Goal: Information Seeking & Learning: Learn about a topic

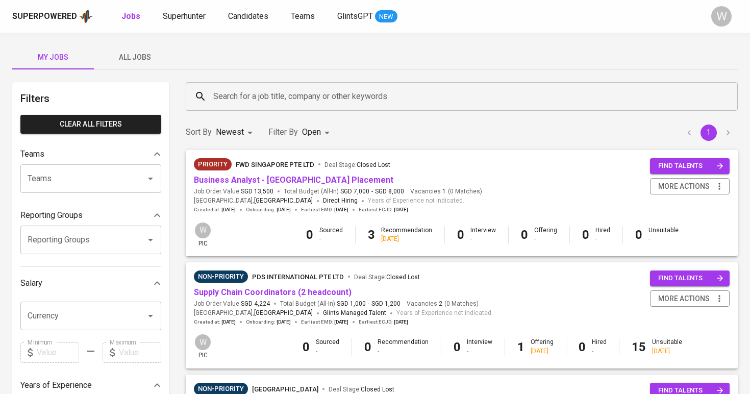
click at [153, 57] on span "All Jobs" at bounding box center [134, 57] width 69 height 13
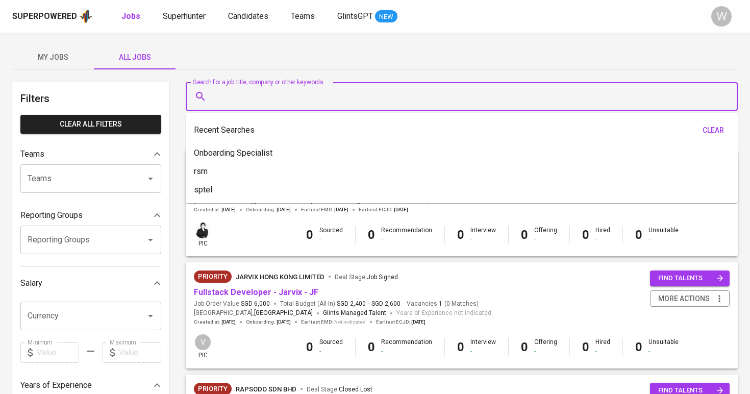
click at [233, 97] on input "Search for a job title, company or other keywords" at bounding box center [464, 96] width 507 height 19
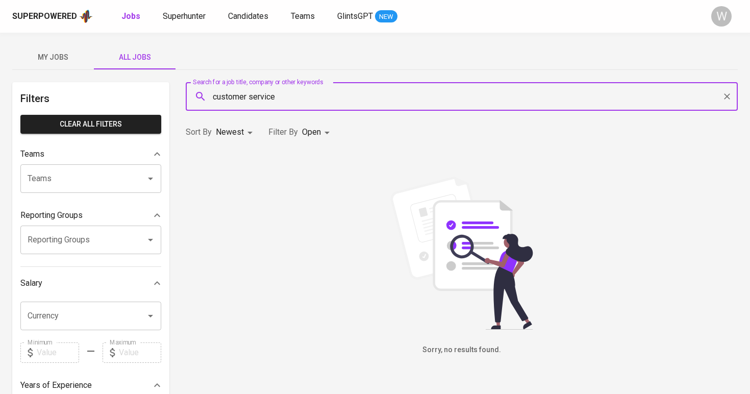
type input "customer service"
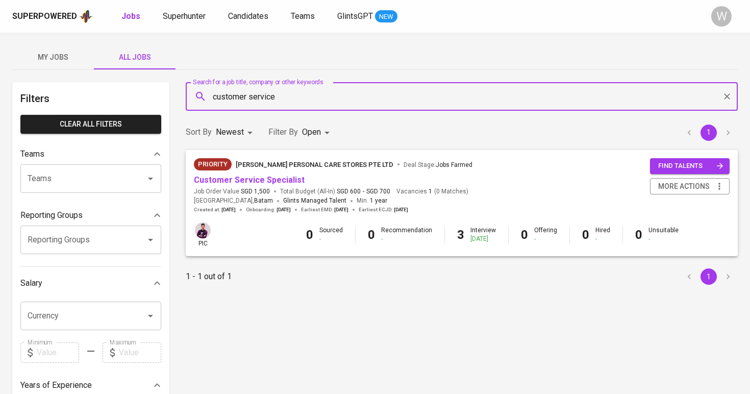
click at [325, 138] on body "Superpowered Jobs Superhunter Candidates Teams GlintsGPT NEW W My Jobs All Jobs…" at bounding box center [375, 348] width 750 height 696
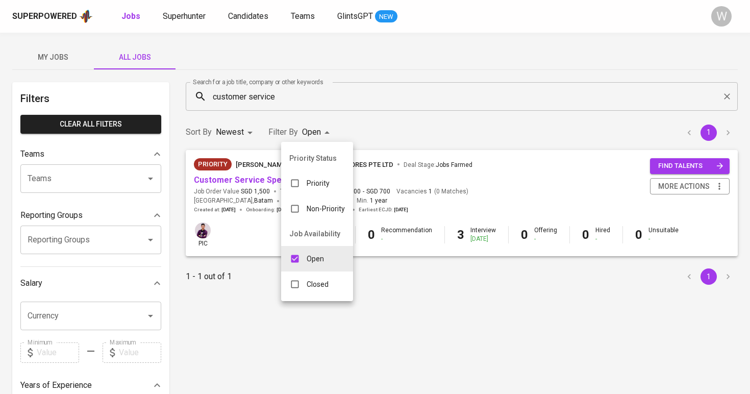
click at [321, 300] on ul "Priority Status Priority Non-Priority Job Availability Open Closed" at bounding box center [317, 221] width 72 height 159
click at [321, 290] on div "Closed" at bounding box center [309, 283] width 56 height 19
type input "OPEN,CLOSE"
checkbox input "true"
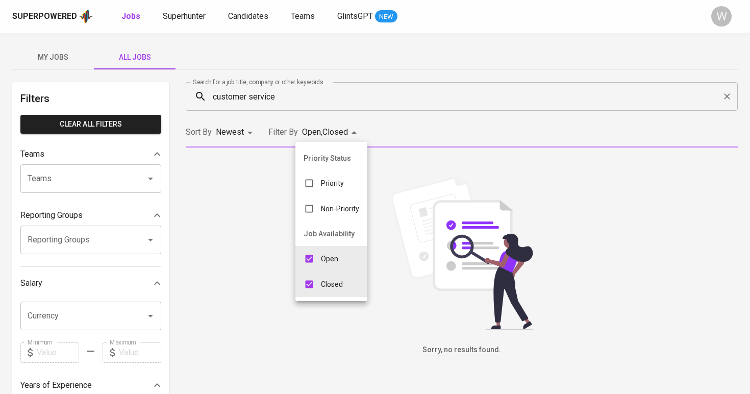
click at [323, 261] on p "Open" at bounding box center [329, 259] width 17 height 10
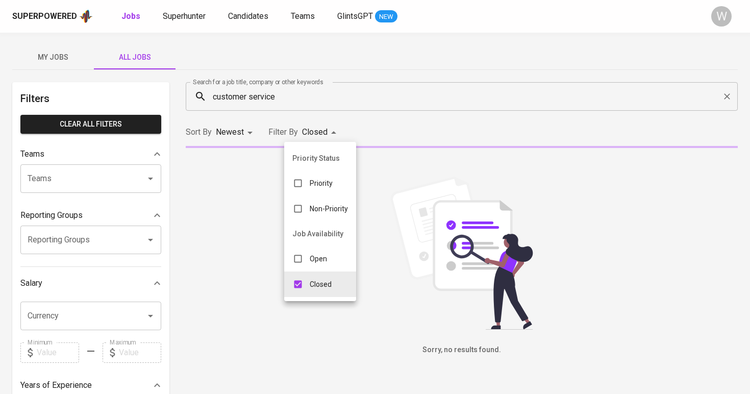
type input "CLOSE"
checkbox input "false"
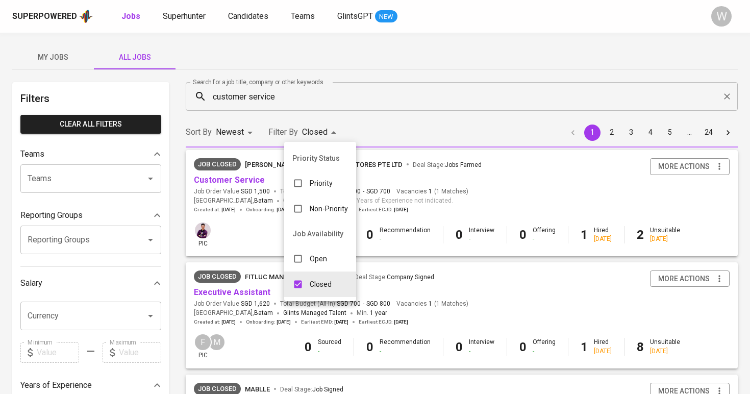
click at [421, 133] on div at bounding box center [375, 197] width 750 height 394
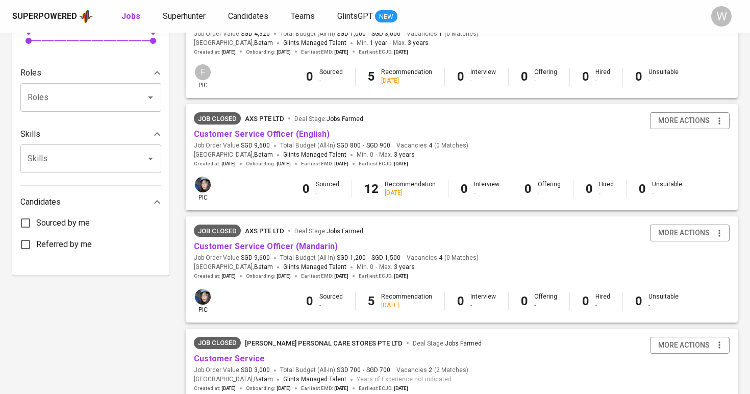
scroll to position [408, 0]
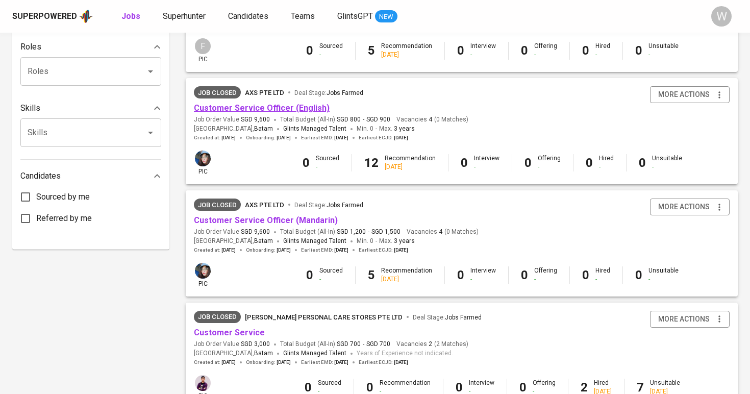
click at [264, 103] on link "Customer Service Officer (English)" at bounding box center [262, 108] width 136 height 10
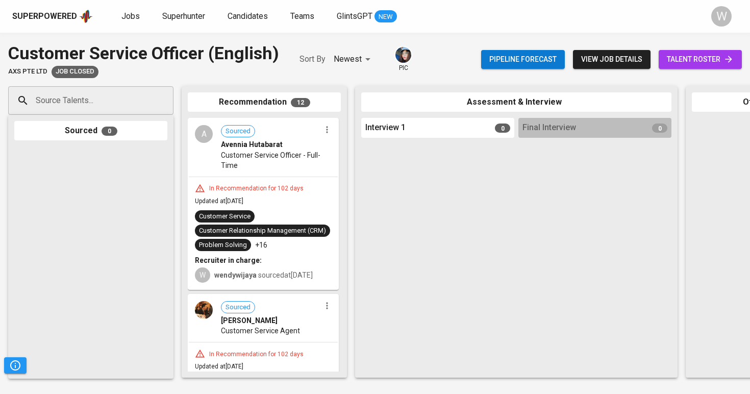
click at [713, 68] on link "talent roster" at bounding box center [699, 59] width 83 height 19
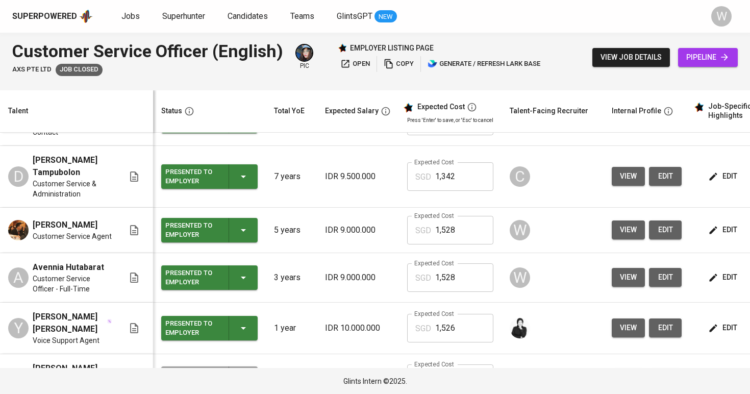
scroll to position [105, 0]
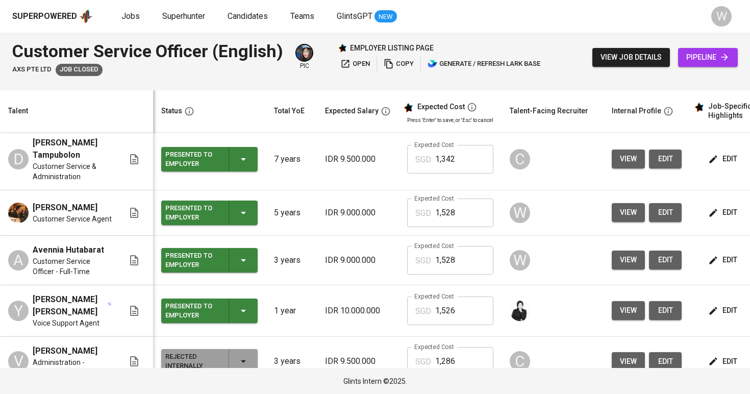
click at [612, 214] on button "view" at bounding box center [628, 212] width 33 height 19
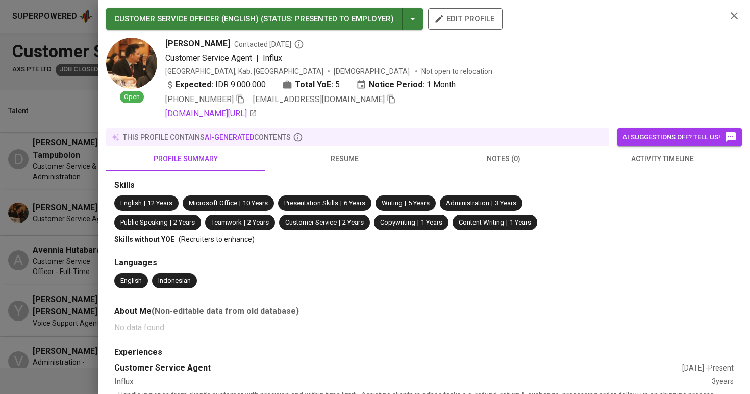
click at [599, 161] on span "activity timeline" at bounding box center [662, 159] width 147 height 13
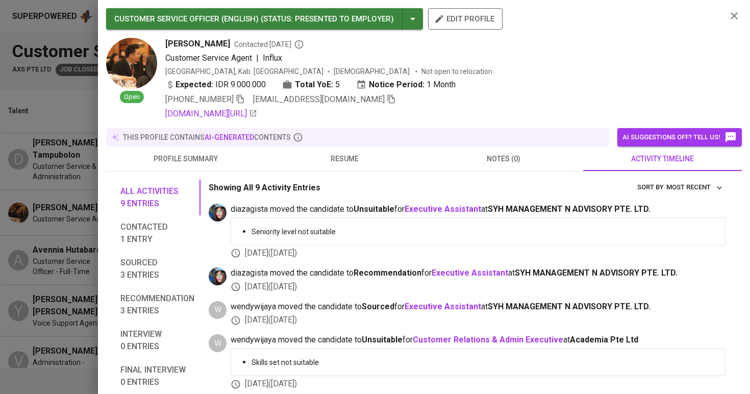
click at [342, 162] on span "resume" at bounding box center [344, 159] width 147 height 13
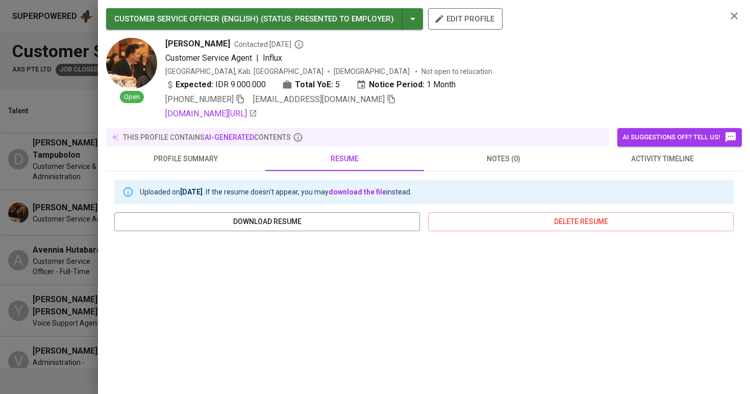
scroll to position [0, 0]
click at [95, 226] on div at bounding box center [375, 197] width 750 height 394
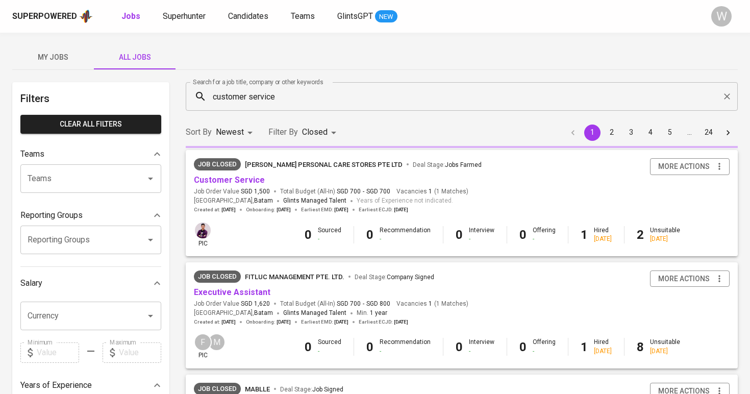
scroll to position [408, 0]
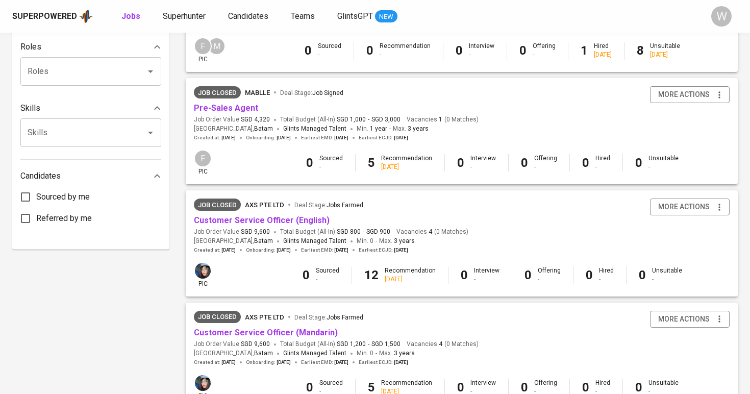
type input "CLOSE"
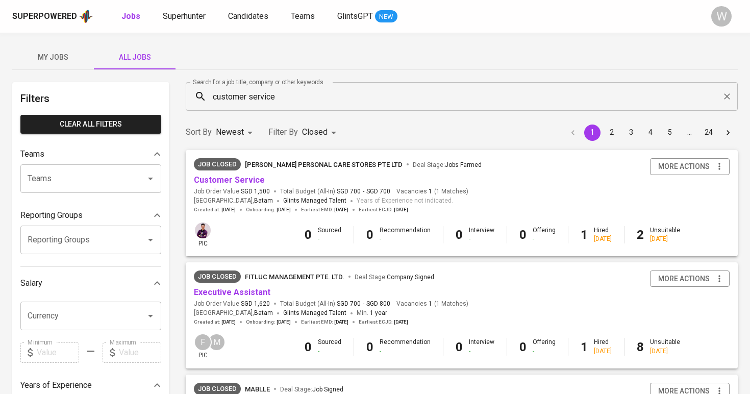
click at [282, 100] on input "customer service" at bounding box center [464, 96] width 507 height 19
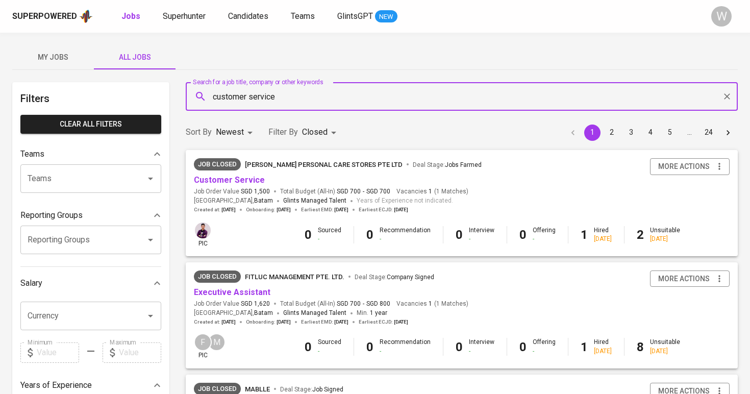
scroll to position [-1, 0]
click at [282, 99] on input "customer service" at bounding box center [464, 96] width 507 height 19
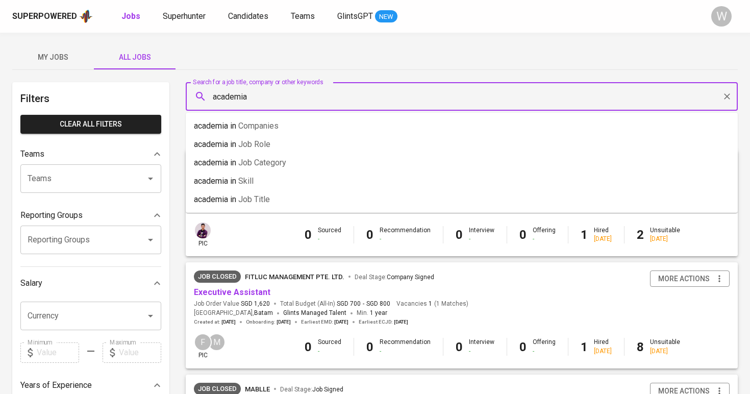
type input "academia"
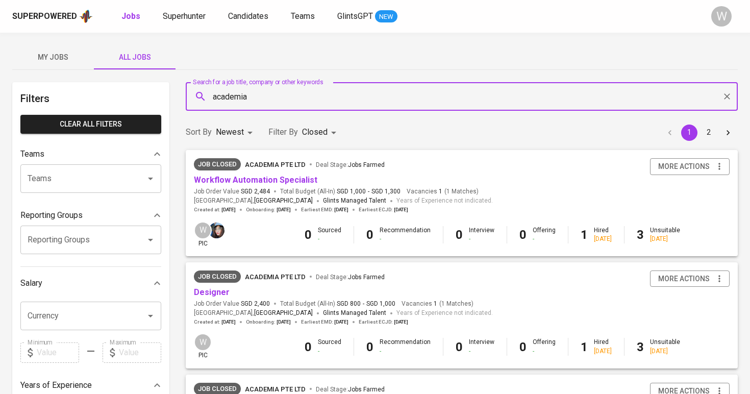
click at [382, 124] on div "Sort By Newest NEWEST Filter By Closed CLOSE 1 2" at bounding box center [462, 132] width 564 height 31
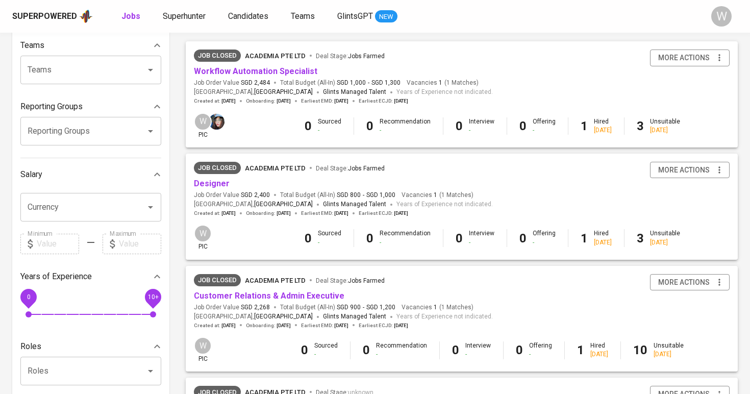
scroll to position [110, 0]
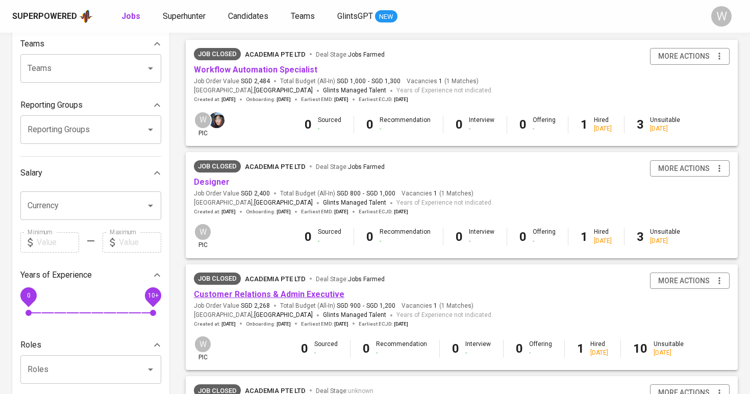
click at [299, 292] on link "Customer Relations & Admin Executive" at bounding box center [269, 294] width 150 height 10
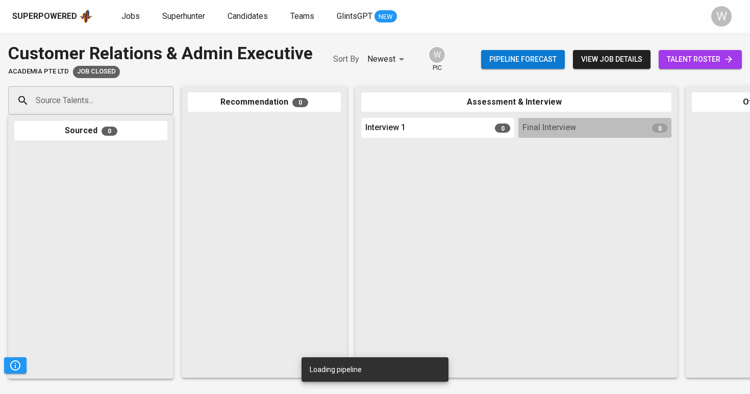
click at [706, 70] on div "Pipeline forecast view job details talent roster" at bounding box center [611, 59] width 261 height 37
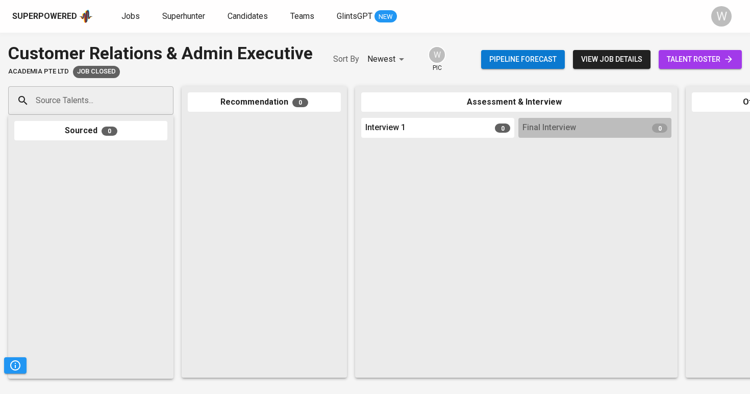
click at [705, 61] on span "talent roster" at bounding box center [700, 59] width 67 height 13
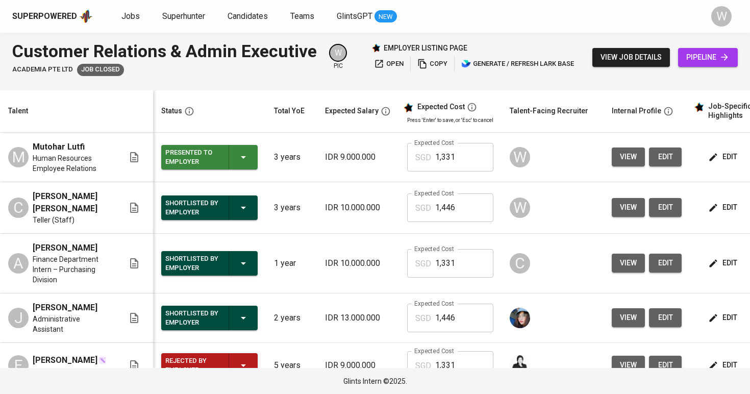
click at [612, 148] on button "view" at bounding box center [628, 156] width 33 height 19
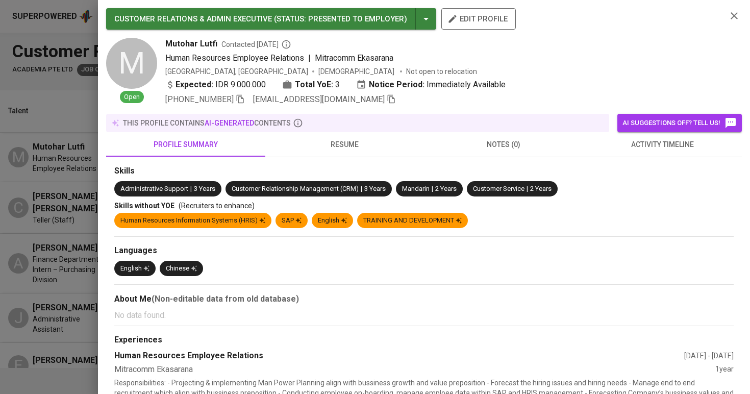
click at [389, 143] on span "resume" at bounding box center [344, 144] width 147 height 13
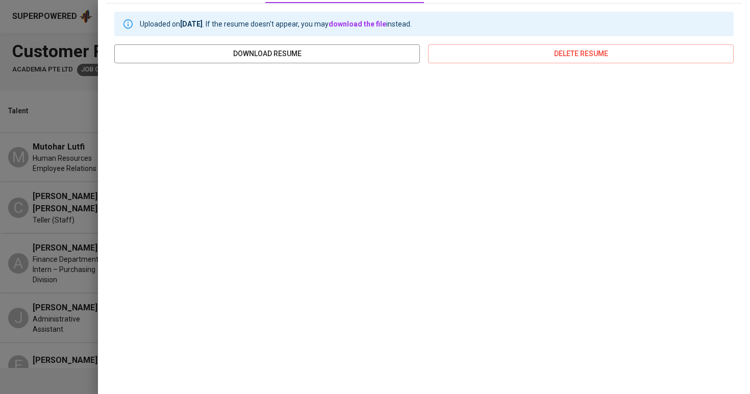
scroll to position [153, 0]
click at [27, 165] on div at bounding box center [375, 197] width 750 height 394
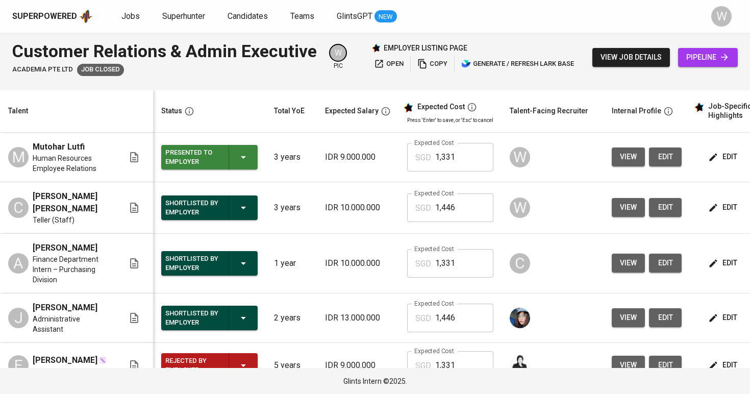
scroll to position [0, 0]
